Goal: Transaction & Acquisition: Purchase product/service

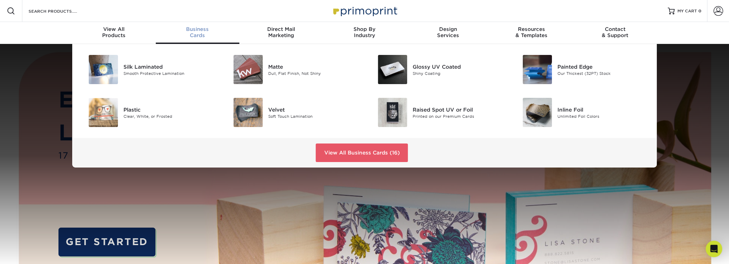
click at [197, 33] on div "Business Cards" at bounding box center [198, 32] width 84 height 12
click at [392, 72] on img at bounding box center [392, 69] width 29 height 29
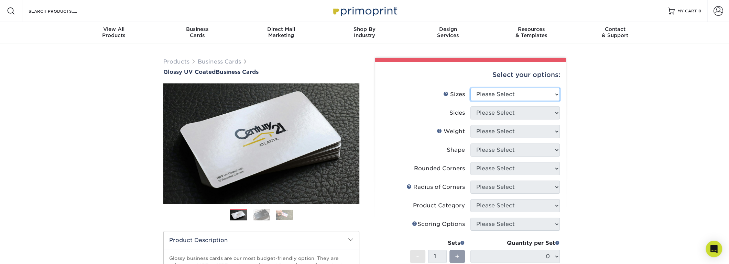
click at [518, 90] on select "Please Select 1.5" x 3.5" - Mini 1.75" x 3.5" - Mini 2" x 2" - Square 2" x 3" -…" at bounding box center [514, 94] width 89 height 13
select select "2.00x3.50"
click at [470, 88] on select "Please Select 1.5" x 3.5" - Mini 1.75" x 3.5" - Mini 2" x 2" - Square 2" x 3" -…" at bounding box center [514, 94] width 89 height 13
click at [524, 116] on select "Please Select Print Both Sides Print Front Only" at bounding box center [514, 113] width 89 height 13
select select "13abbda7-1d64-4f25-8bb2-c179b224825d"
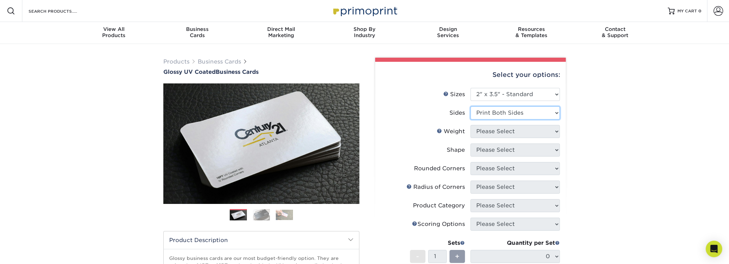
click at [470, 107] on select "Please Select Print Both Sides Print Front Only" at bounding box center [514, 113] width 89 height 13
click at [525, 135] on select "Please Select 16PT 14PT" at bounding box center [514, 131] width 89 height 13
select select "14PT"
click at [470, 125] on select "Please Select 16PT 14PT" at bounding box center [514, 131] width 89 height 13
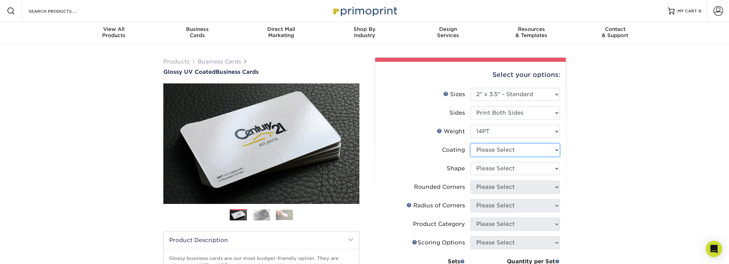
click at [523, 154] on select at bounding box center [514, 150] width 89 height 13
select select "ae367451-b2b8-45df-a344-0f05b6a12993"
click at [470, 144] on select at bounding box center [514, 150] width 89 height 13
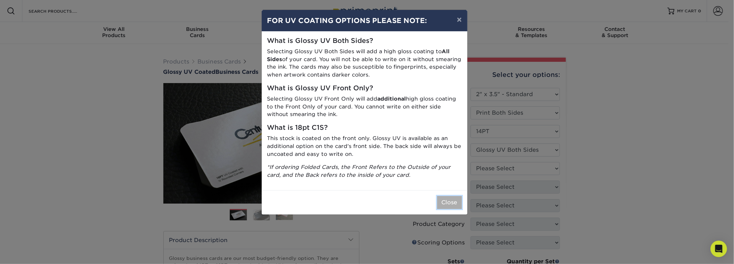
click at [447, 203] on button "Close" at bounding box center [449, 202] width 25 height 13
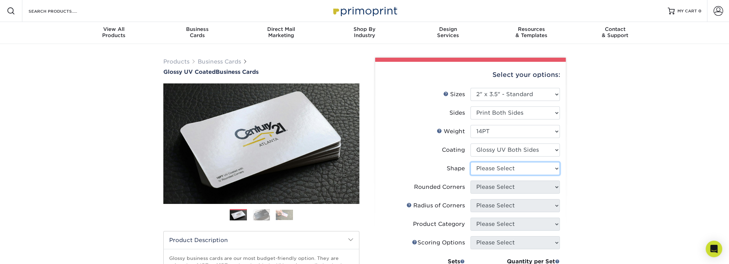
click at [507, 168] on select "Please Select Standard" at bounding box center [514, 168] width 89 height 13
select select "standard"
click at [470, 162] on select "Please Select Standard" at bounding box center [514, 168] width 89 height 13
click at [536, 188] on select "Please Select Yes - Round 2 Corners Yes - Round 4 Corners No" at bounding box center [514, 187] width 89 height 13
select select "7672df9e-0e0a-464d-8e1f-920c575e4da3"
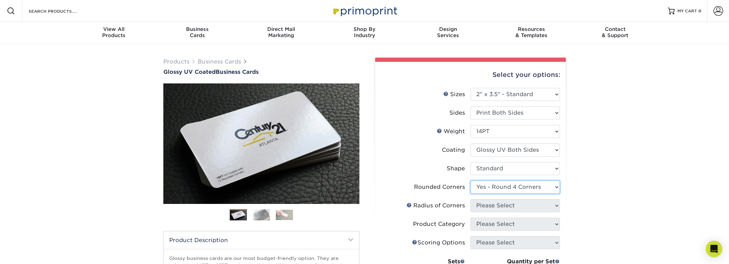
click at [470, 181] on select "Please Select Yes - Round 2 Corners Yes - Round 4 Corners No" at bounding box center [514, 187] width 89 height 13
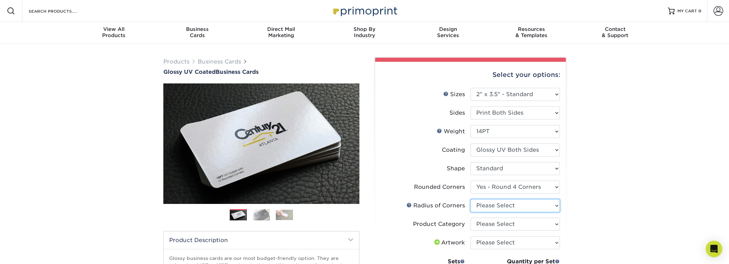
click at [517, 207] on select "Please Select Rounded 1/8" Rounded 1/4"" at bounding box center [514, 205] width 89 height 13
select select "589680c7-ee9a-431b-9d12-d7aeb1386a97"
click at [470, 199] on select "Please Select Rounded 1/8" Rounded 1/4"" at bounding box center [514, 205] width 89 height 13
click at [505, 221] on select "Please Select Business Cards" at bounding box center [514, 224] width 89 height 13
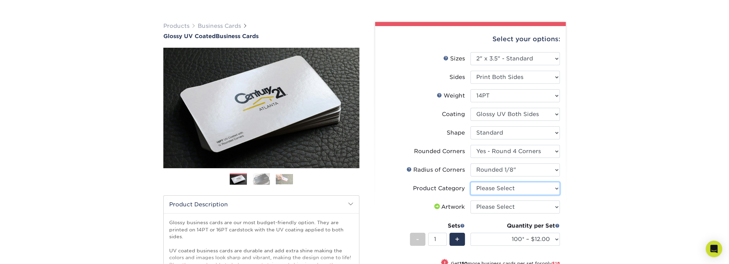
scroll to position [46, 0]
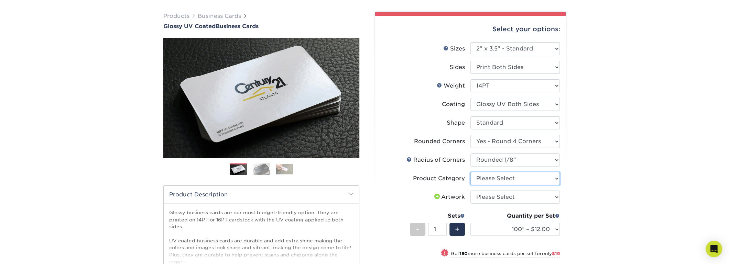
click at [497, 180] on select "Please Select Business Cards" at bounding box center [514, 178] width 89 height 13
select select "3b5148f1-0588-4f88-a218-97bcfdce65c1"
click at [470, 172] on select "Please Select Business Cards" at bounding box center [514, 178] width 89 height 13
click at [496, 197] on select "Please Select I will upload files I need a design - $100" at bounding box center [514, 197] width 89 height 13
select select "upload"
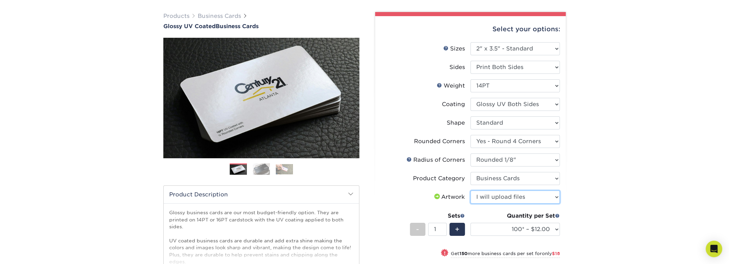
click at [470, 191] on select "Please Select I will upload files I need a design - $100" at bounding box center [514, 197] width 89 height 13
click at [458, 227] on span "+" at bounding box center [457, 230] width 4 height 10
click at [415, 229] on div "-" at bounding box center [417, 229] width 15 height 13
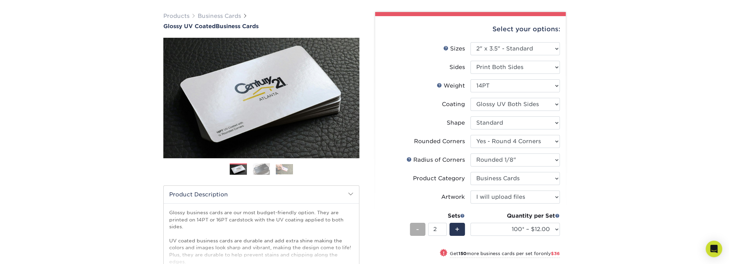
type input "1"
click at [553, 230] on select "100* – $12.00 250* – $30.00 500 – $60.00 1000 – $74.00 2500 – $136.00 5000 – $2…" at bounding box center [514, 229] width 89 height 13
select select "1000 – $74.00"
click at [470, 223] on select "100* – $12.00 250* – $30.00 500 – $60.00 1000 – $74.00 2500 – $136.00 5000 – $2…" at bounding box center [514, 229] width 89 height 13
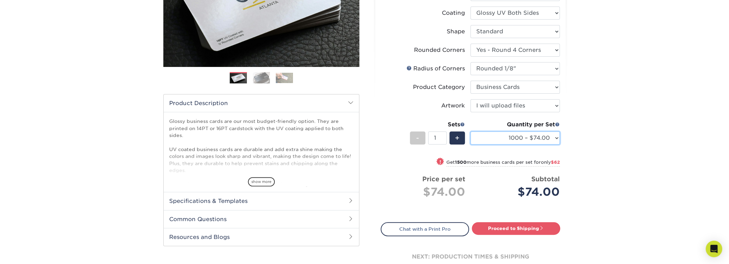
scroll to position [183, 0]
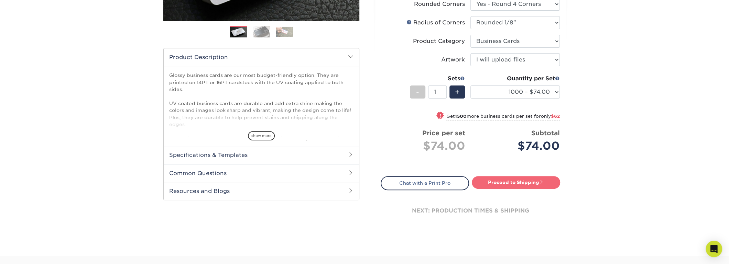
click at [510, 183] on link "Proceed to Shipping" at bounding box center [516, 182] width 88 height 12
type input "Set 1"
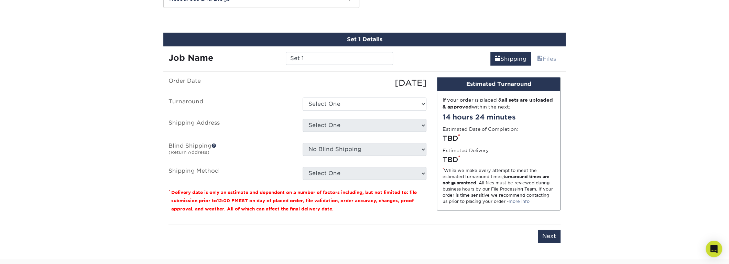
scroll to position [378, 0]
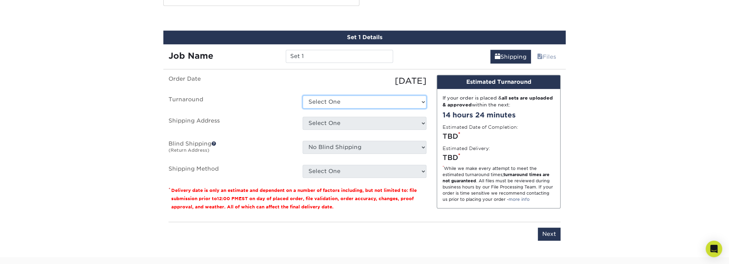
click at [372, 101] on select "Select One 2-4 Business Days 2 Day Next Business Day" at bounding box center [365, 102] width 124 height 13
select select "dbe72b2c-0e9b-4477-9ab6-db9e55400197"
click at [303, 96] on select "Select One 2-4 Business Days 2 Day Next Business Day" at bounding box center [365, 102] width 124 height 13
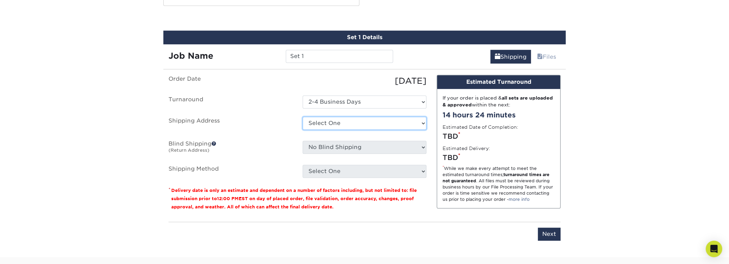
click at [364, 119] on select "Select One + Add New Address - Login" at bounding box center [365, 123] width 124 height 13
select select "newaddress"
click at [303, 117] on select "Select One + Add New Address - Login" at bounding box center [365, 123] width 124 height 13
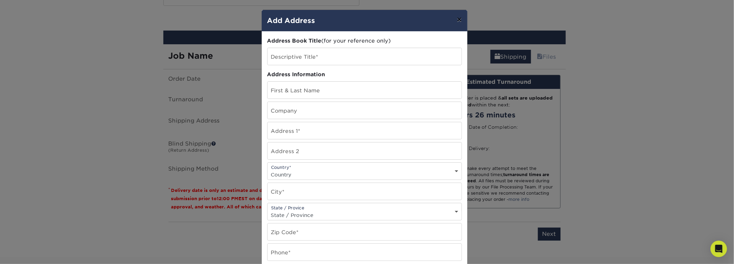
click at [454, 24] on button "×" at bounding box center [459, 19] width 16 height 19
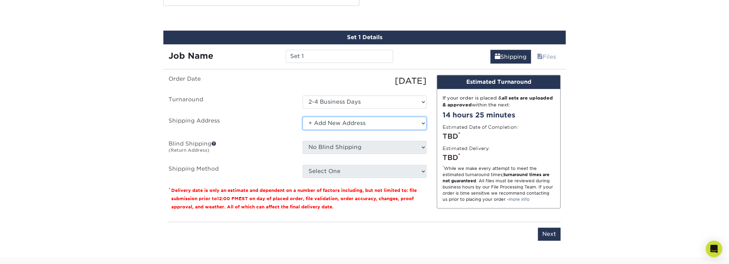
click at [389, 121] on select "Select One + Add New Address - Login" at bounding box center [365, 123] width 124 height 13
click at [303, 117] on select "Select One + Add New Address - Login" at bounding box center [365, 123] width 124 height 13
click at [556, 233] on input "Next" at bounding box center [549, 234] width 23 height 13
type input "Next"
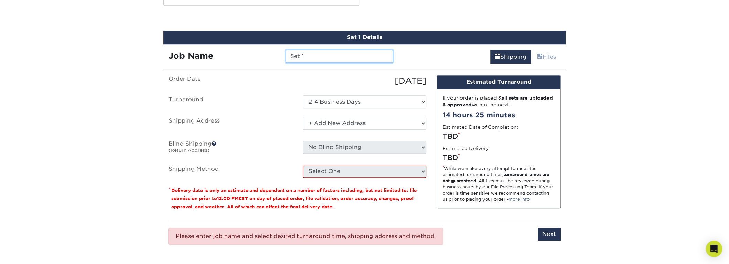
click at [304, 59] on input "Set 1" at bounding box center [339, 56] width 107 height 13
drag, startPoint x: 303, startPoint y: 57, endPoint x: 238, endPoint y: 57, distance: 65.7
click at [245, 62] on div "Job Name Set 1" at bounding box center [280, 56] width 235 height 13
type input "mlc"
click at [542, 230] on input "Next" at bounding box center [549, 234] width 23 height 13
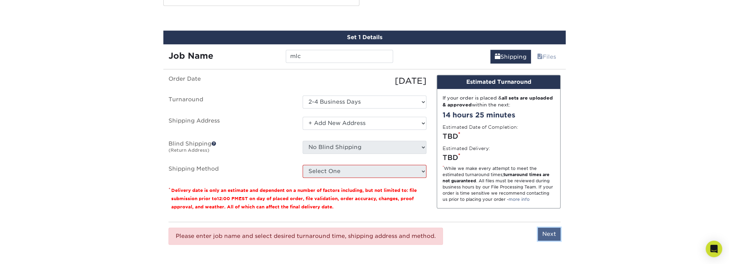
type input "Next"
click at [314, 54] on input "mlc" at bounding box center [339, 56] width 107 height 13
click at [329, 122] on select "Select One + Add New Address - Login" at bounding box center [365, 123] width 124 height 13
click at [303, 117] on select "Select One + Add New Address - Login" at bounding box center [365, 123] width 124 height 13
click at [370, 122] on select "Select One + Add New Address - Login" at bounding box center [365, 123] width 124 height 13
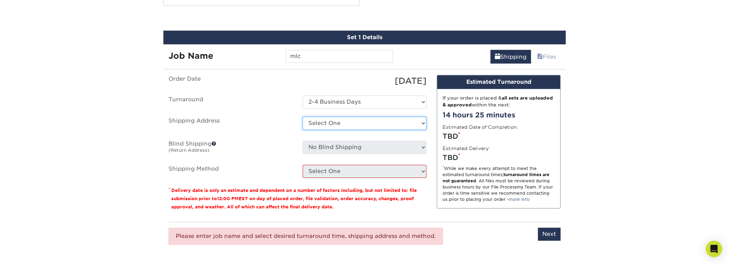
select select "newaddress"
click at [303, 117] on select "Select One + Add New Address - Login" at bounding box center [365, 123] width 124 height 13
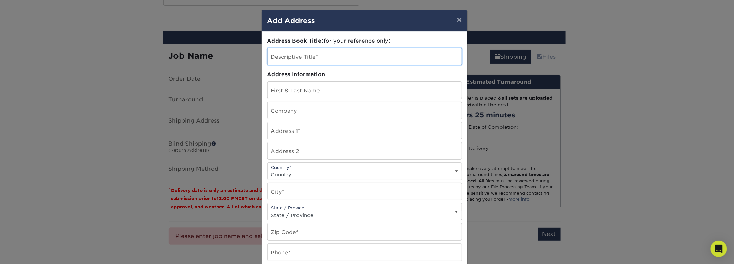
click at [294, 54] on input "text" at bounding box center [365, 56] width 194 height 17
type input "[PERSON_NAME]"
click at [305, 86] on input "text" at bounding box center [365, 90] width 194 height 17
type input "[PERSON_NAME]"
type input "TAXES DMR & MULTISERVICES"
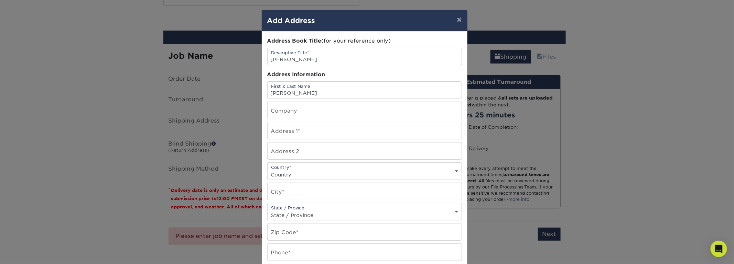
type input "[STREET_ADDRESS]"
select select "US"
type input "Celebration"
select select "FL"
type input "34747"
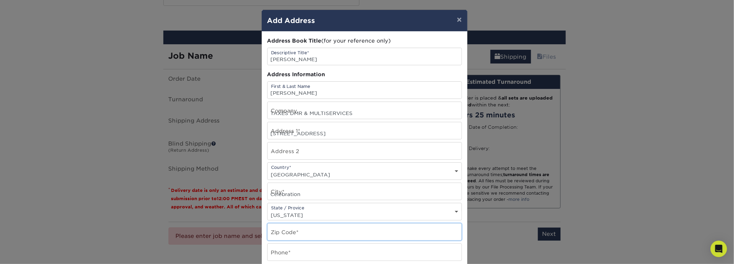
type input "9736521031"
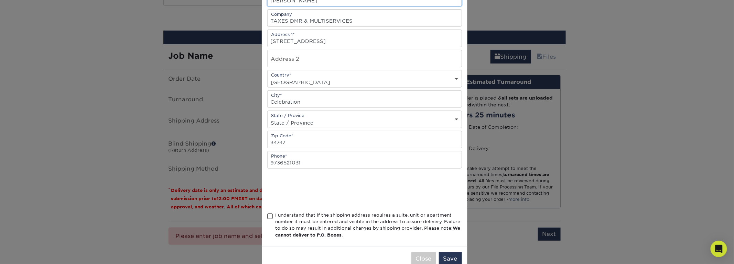
scroll to position [106, 0]
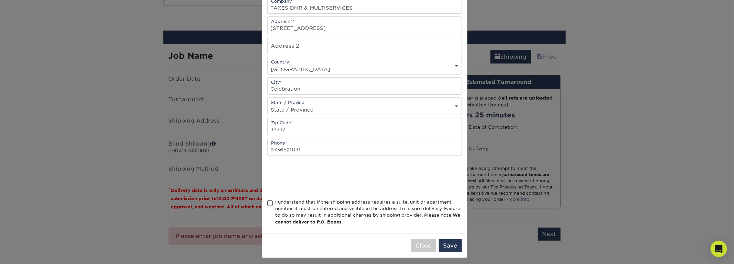
click at [267, 200] on span at bounding box center [270, 203] width 6 height 7
click at [0, 0] on input "I understand that if the shipping address requires a suite, unit or apartment n…" at bounding box center [0, 0] width 0 height 0
click at [444, 245] on button "Save" at bounding box center [450, 246] width 23 height 13
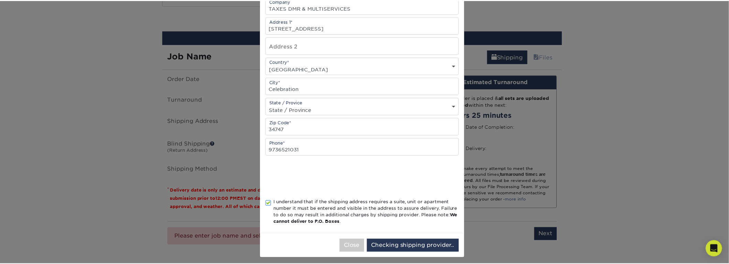
scroll to position [0, 0]
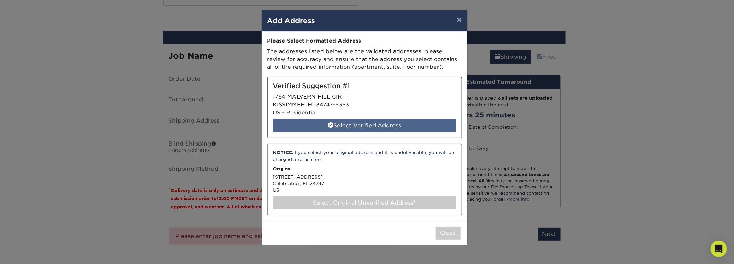
click at [374, 122] on div "Select Verified Address" at bounding box center [364, 125] width 183 height 13
select select "285010"
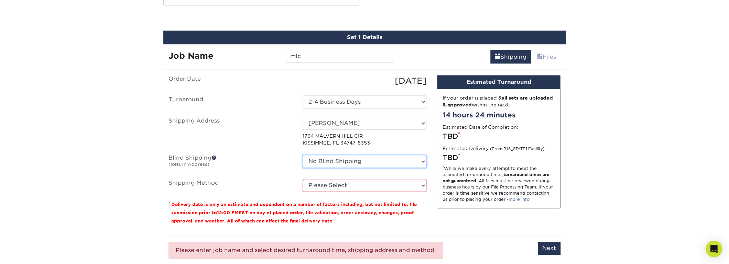
click at [410, 159] on select "No Blind Shipping + Add New Address" at bounding box center [365, 161] width 124 height 13
click at [303, 155] on select "No Blind Shipping + Add New Address" at bounding box center [365, 161] width 124 height 13
click at [410, 182] on select "Please Select Ground Shipping (+$8.96) 3 Day Shipping Service (+$20.07) 2 Day A…" at bounding box center [365, 185] width 124 height 13
select select "03"
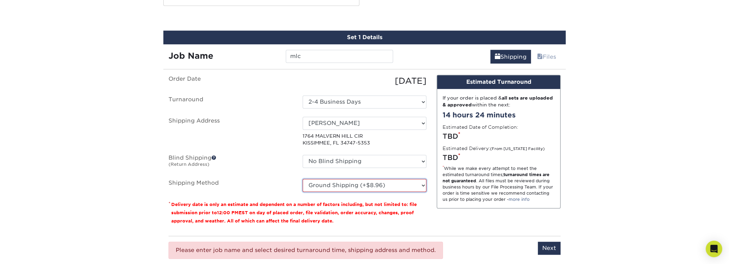
click at [303, 179] on select "Please Select Ground Shipping (+$8.96) 3 Day Shipping Service (+$20.07) 2 Day A…" at bounding box center [365, 185] width 124 height 13
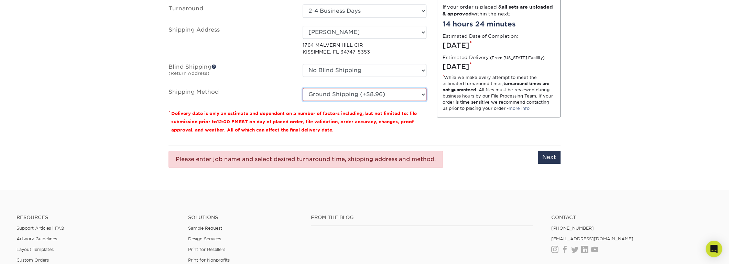
scroll to position [470, 0]
click at [554, 155] on input "Next" at bounding box center [549, 156] width 23 height 13
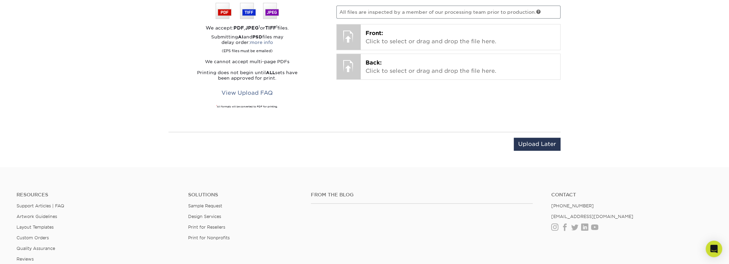
scroll to position [378, 0]
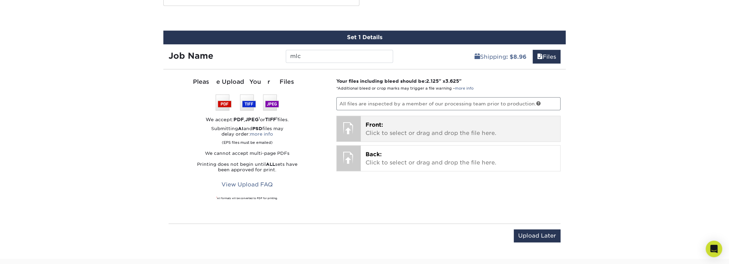
click at [412, 133] on p "Front: Click to select or drag and drop the file here." at bounding box center [461, 129] width 190 height 17
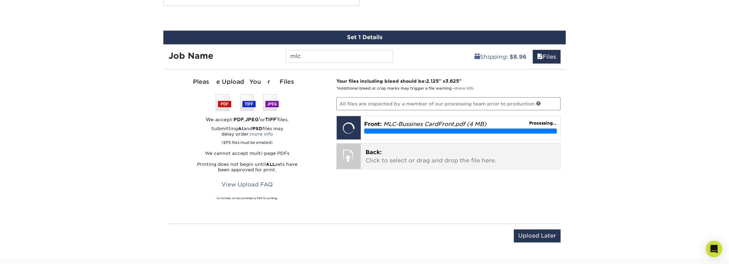
click at [386, 155] on p "Back: Click to select or drag and drop the file here." at bounding box center [461, 157] width 190 height 17
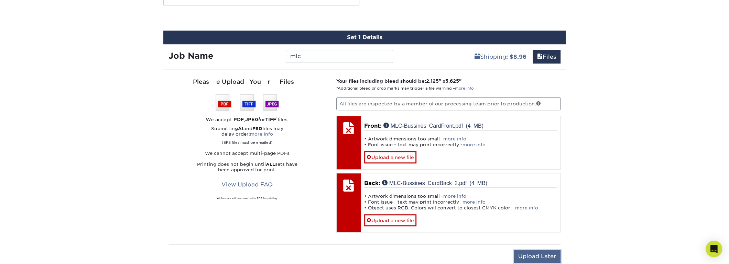
click at [529, 252] on input "Upload Later" at bounding box center [537, 256] width 47 height 13
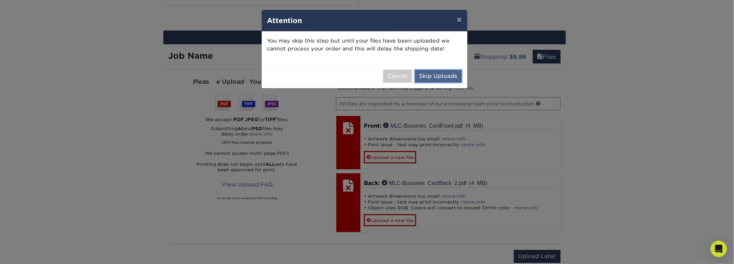
click at [437, 76] on button "Skip Uploads" at bounding box center [438, 76] width 47 height 13
